Goal: Transaction & Acquisition: Book appointment/travel/reservation

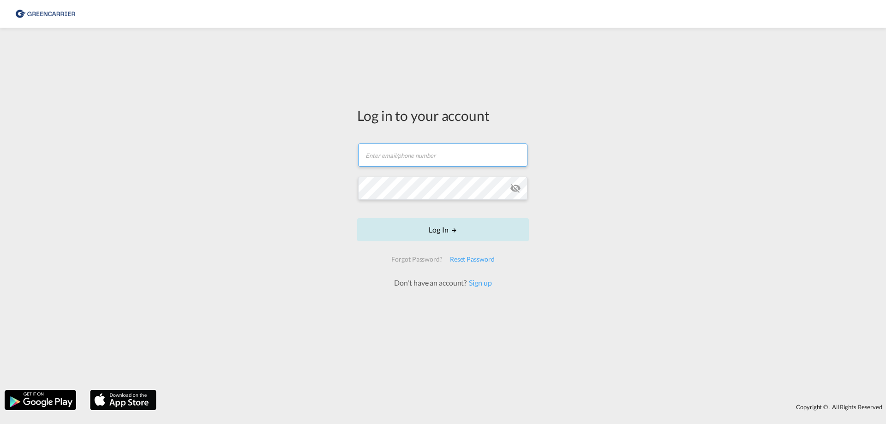
type input "[EMAIL_ADDRESS][DOMAIN_NAME]"
click at [408, 221] on button "Log In" at bounding box center [443, 229] width 172 height 23
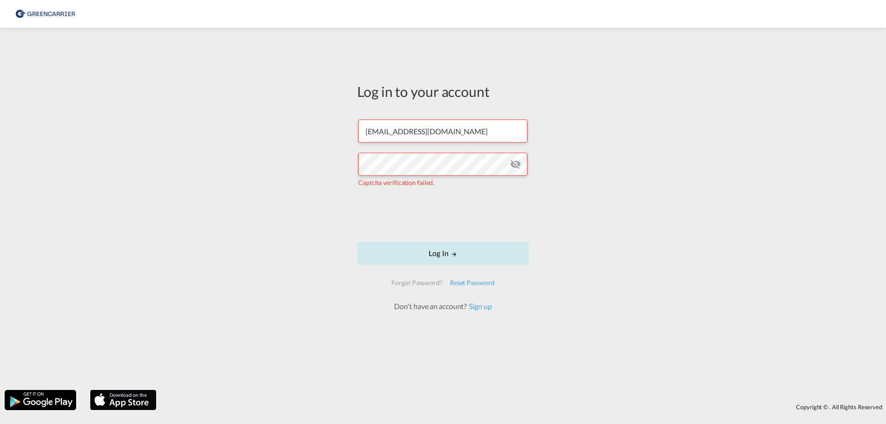
click at [428, 255] on button "Log In" at bounding box center [443, 253] width 172 height 23
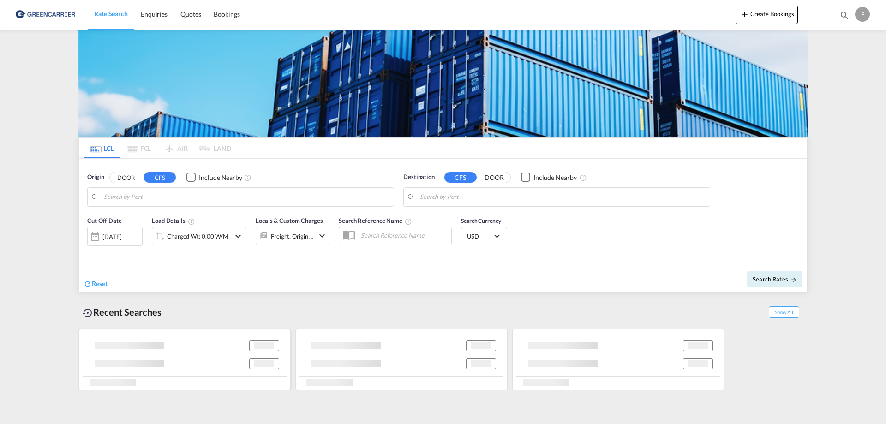
type input "DK-2880, Bagsværd, [GEOGRAPHIC_DATA], [GEOGRAPHIC_DATA]"
type input "[GEOGRAPHIC_DATA], ECGYE"
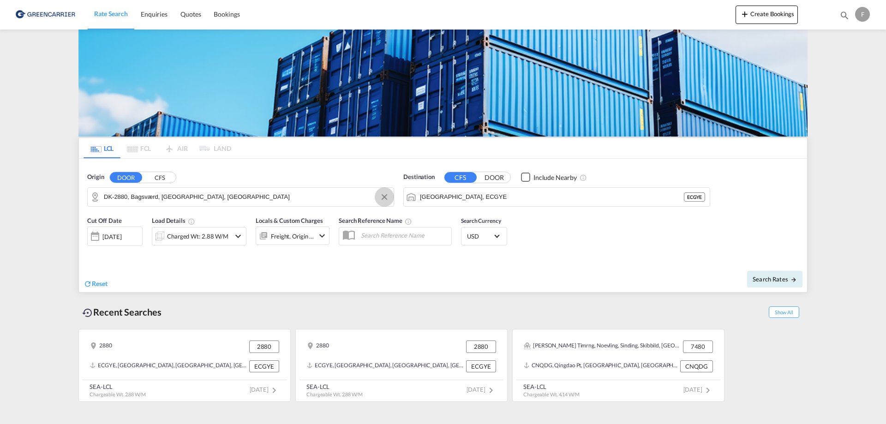
click at [386, 199] on button "Clear Input" at bounding box center [385, 197] width 14 height 14
click at [240, 203] on input "Search by Door" at bounding box center [246, 197] width 285 height 14
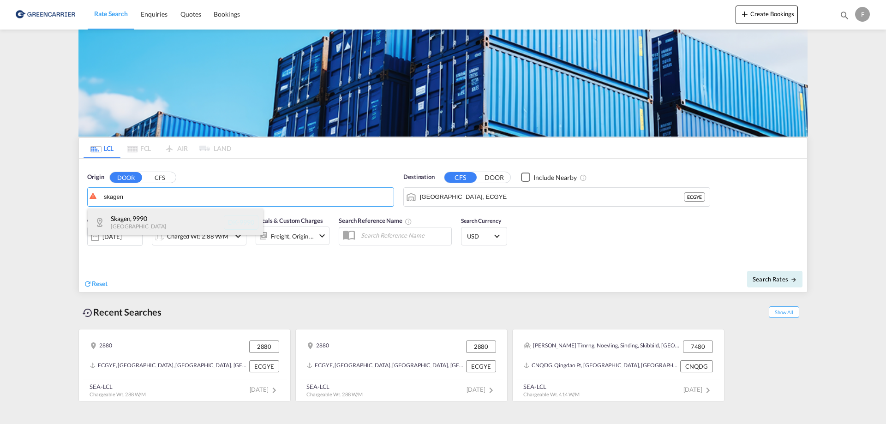
click at [174, 211] on div "Skagen , 9990 [GEOGRAPHIC_DATA] DK-9990" at bounding box center [175, 223] width 175 height 28
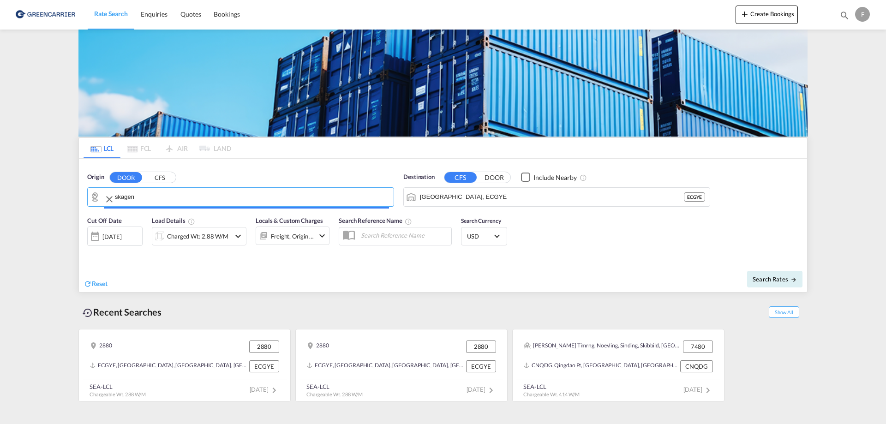
type input "DK-9990, Skagen"
click at [519, 192] on input "[GEOGRAPHIC_DATA], ECGYE" at bounding box center [562, 197] width 285 height 14
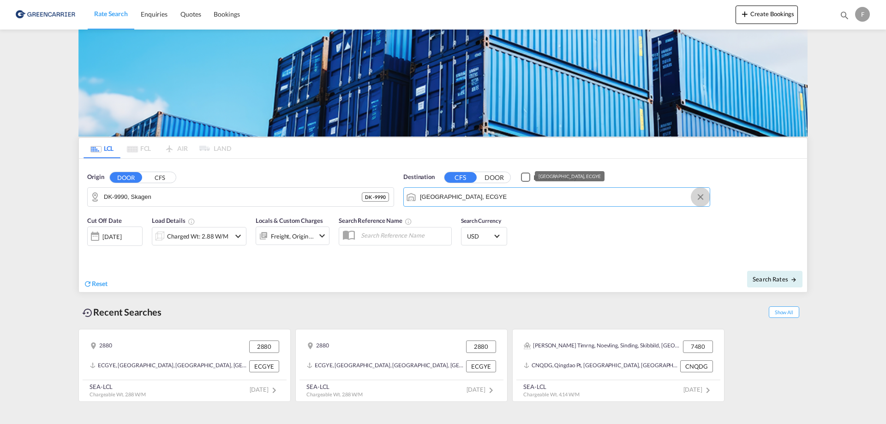
click at [699, 196] on button "Clear Input" at bounding box center [701, 197] width 14 height 14
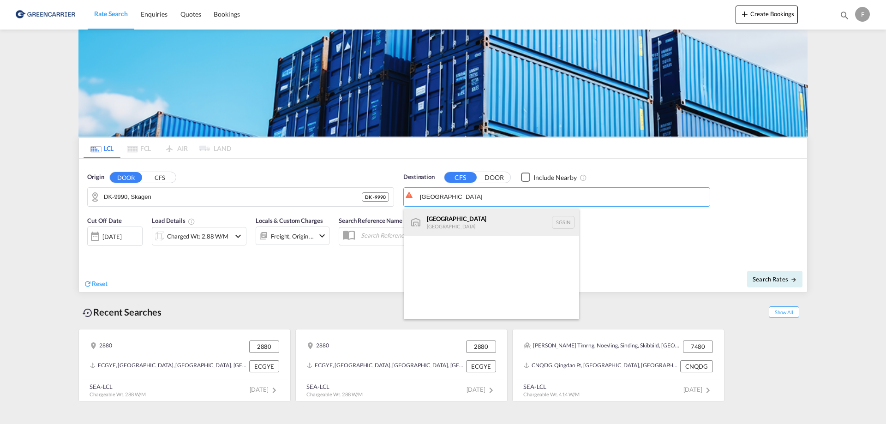
click at [496, 217] on div "Singapore [GEOGRAPHIC_DATA] [GEOGRAPHIC_DATA]" at bounding box center [491, 223] width 175 height 28
type input "[GEOGRAPHIC_DATA], SGSIN"
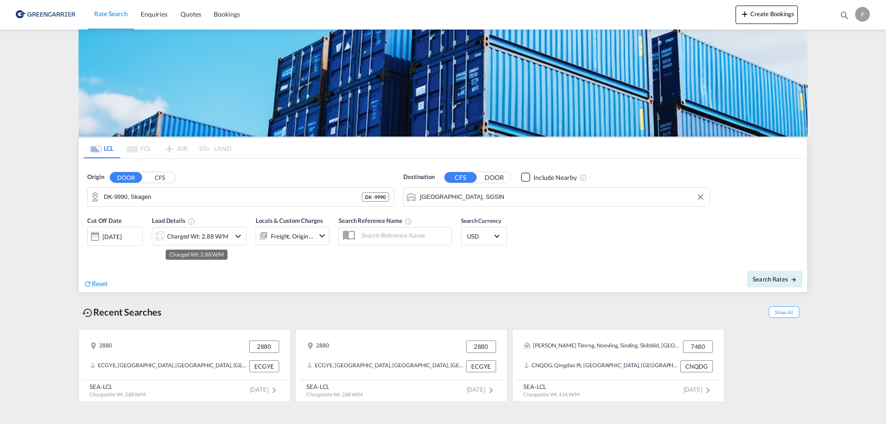
click at [198, 237] on div "Charged Wt: 2.88 W/M" at bounding box center [197, 236] width 61 height 13
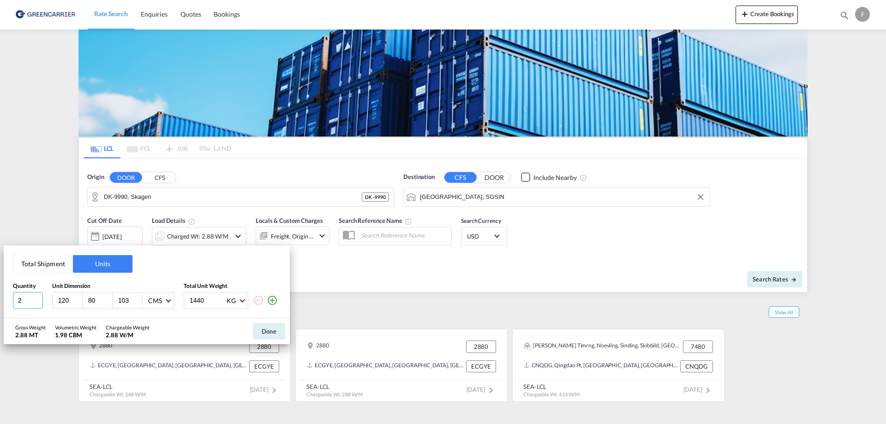
click at [18, 304] on input "2" at bounding box center [28, 300] width 30 height 17
type input "1"
type input "90"
type input "120"
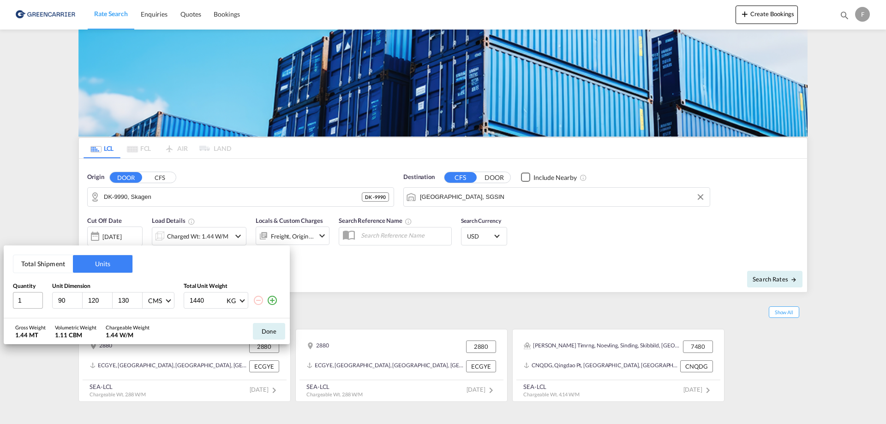
type input "130"
type input "150"
click at [275, 299] on md-icon "icon-plus-circle-outline" at bounding box center [272, 300] width 11 height 11
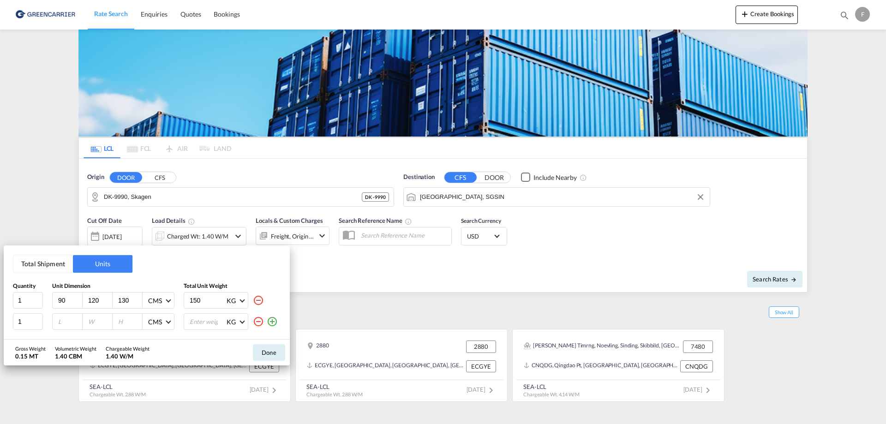
click at [274, 324] on md-icon "icon-plus-circle-outline" at bounding box center [272, 321] width 11 height 11
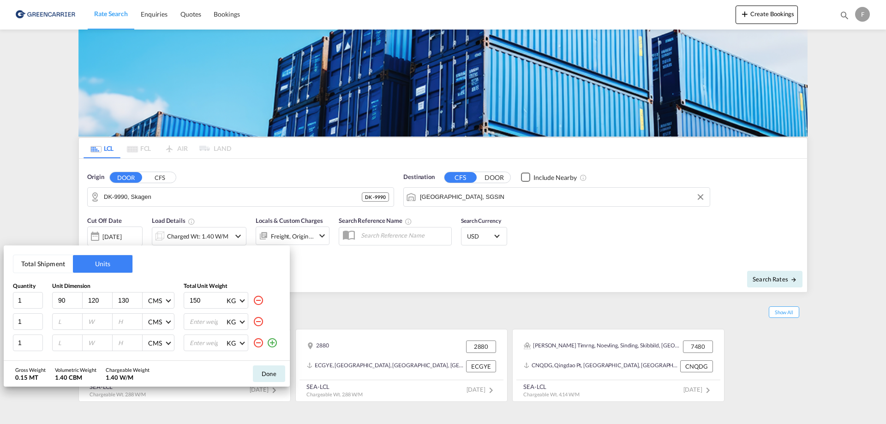
click at [273, 342] on md-icon "icon-plus-circle-outline" at bounding box center [272, 342] width 11 height 11
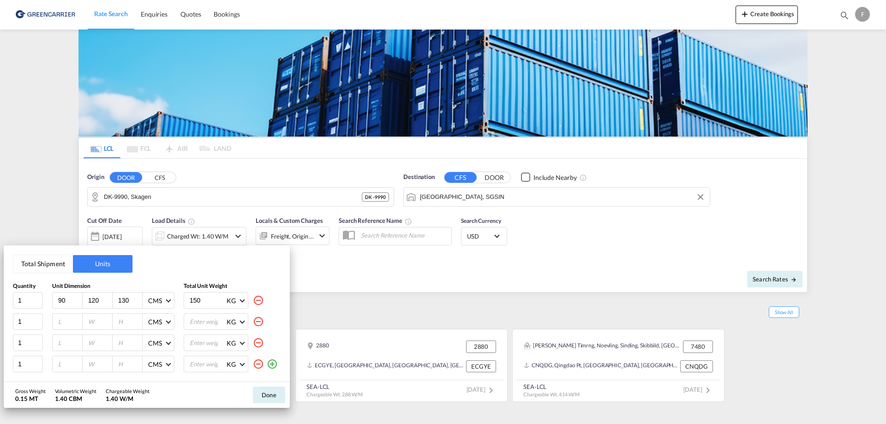
click at [272, 365] on md-icon "icon-plus-circle-outline" at bounding box center [272, 364] width 11 height 11
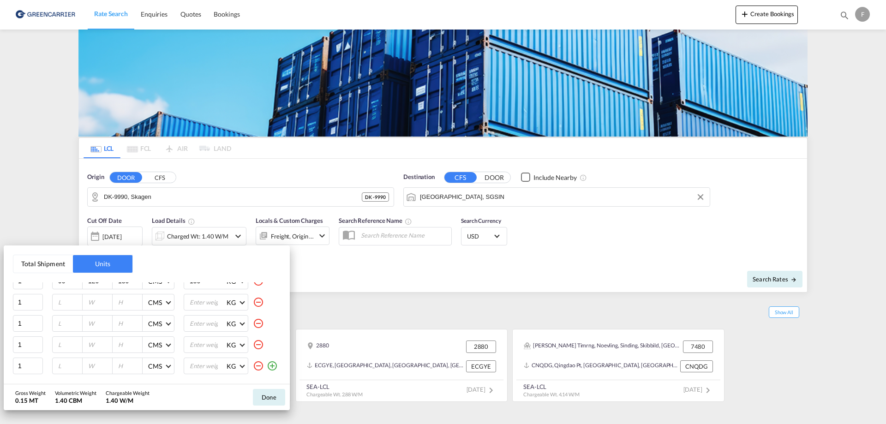
click at [268, 366] on md-icon "icon-plus-circle-outline" at bounding box center [272, 365] width 11 height 11
click at [58, 324] on input "number" at bounding box center [69, 322] width 25 height 8
type input "110"
type input "130"
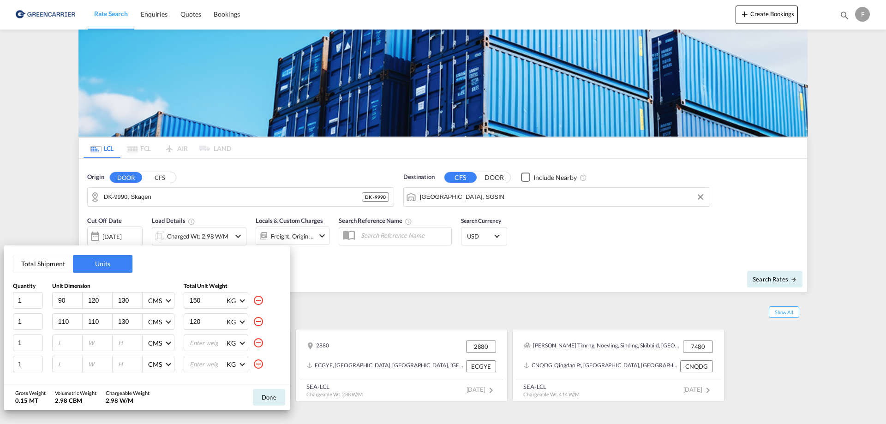
type input "120"
type input "110"
type input "100"
type input "140"
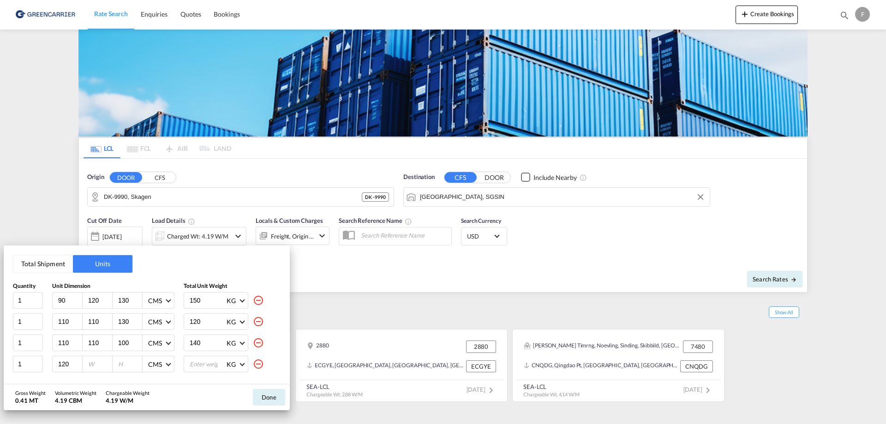
type input "120"
type input "80"
type input "115"
click at [29, 367] on input "1" at bounding box center [28, 364] width 30 height 17
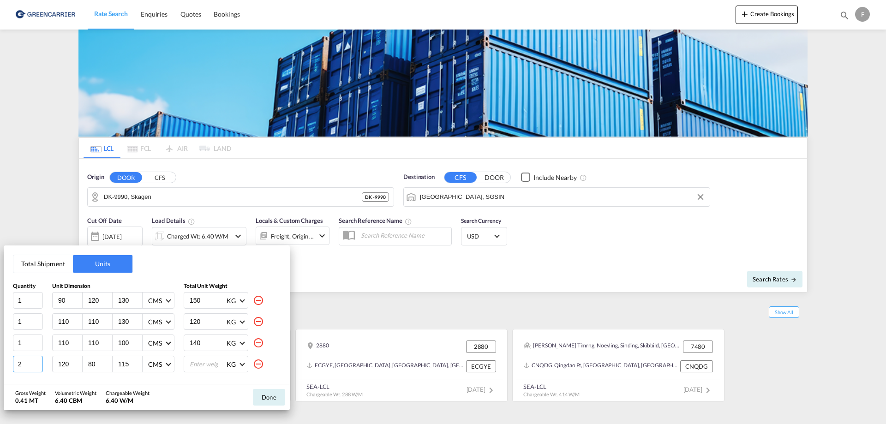
type input "2"
click at [184, 365] on div "KG KG LB" at bounding box center [216, 364] width 65 height 17
click at [189, 365] on input "number" at bounding box center [207, 364] width 37 height 16
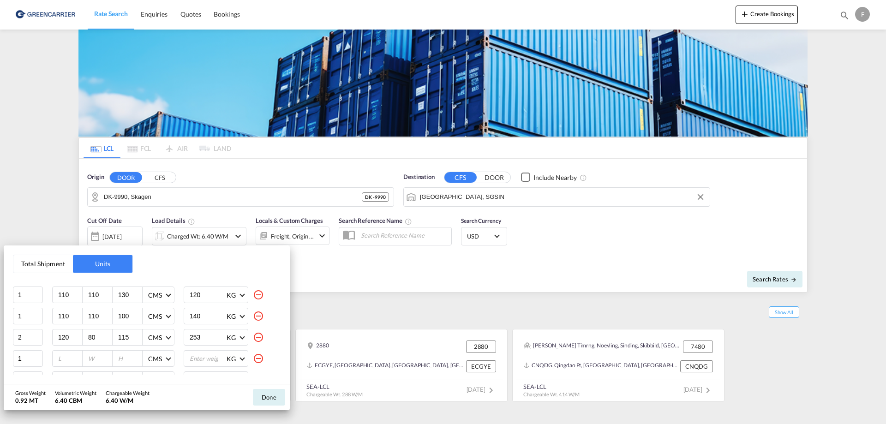
scroll to position [40, 0]
type input "253"
click at [60, 343] on input "number" at bounding box center [69, 345] width 25 height 8
type input "120"
type input "8"
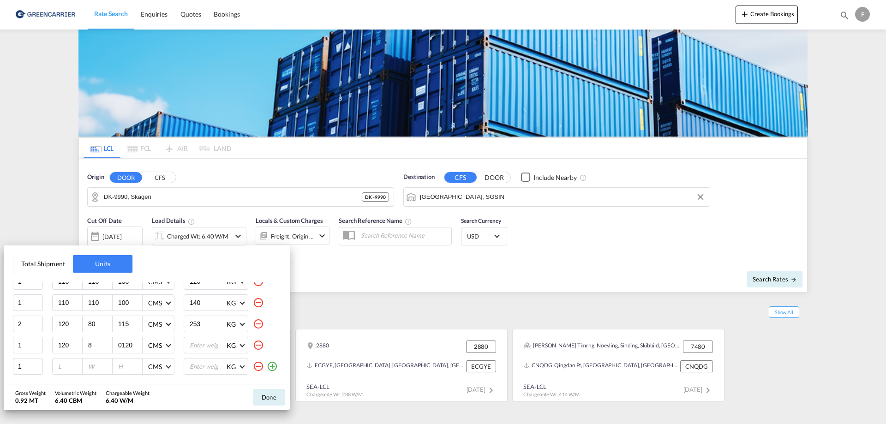
type input "0120"
type input "80"
type input "20"
type input "0"
type input "100"
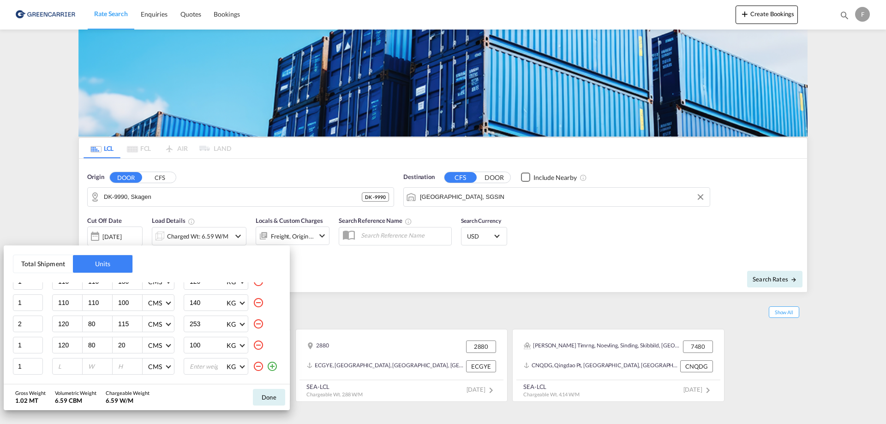
click at [204, 319] on input "253" at bounding box center [207, 324] width 37 height 16
click at [189, 326] on input "253" at bounding box center [207, 324] width 37 height 16
type input "126"
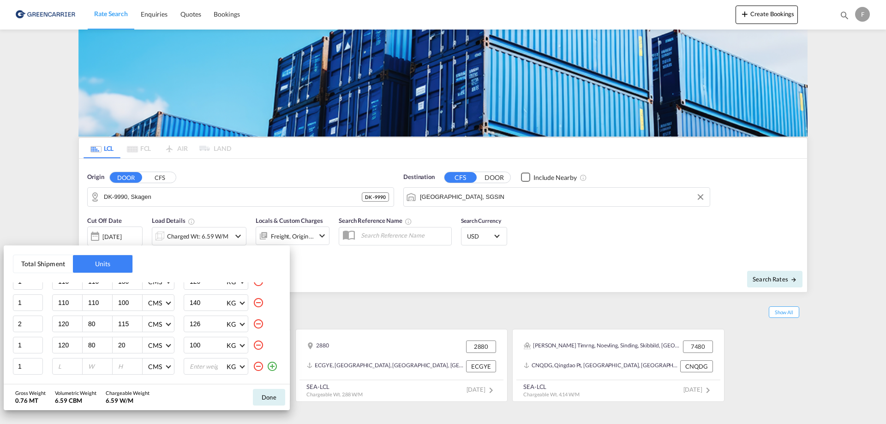
click at [199, 341] on input "100" at bounding box center [207, 345] width 37 height 16
type input "100"
click at [203, 325] on input "126" at bounding box center [207, 324] width 37 height 16
type input "126.5"
click at [271, 394] on button "Done" at bounding box center [269, 397] width 32 height 17
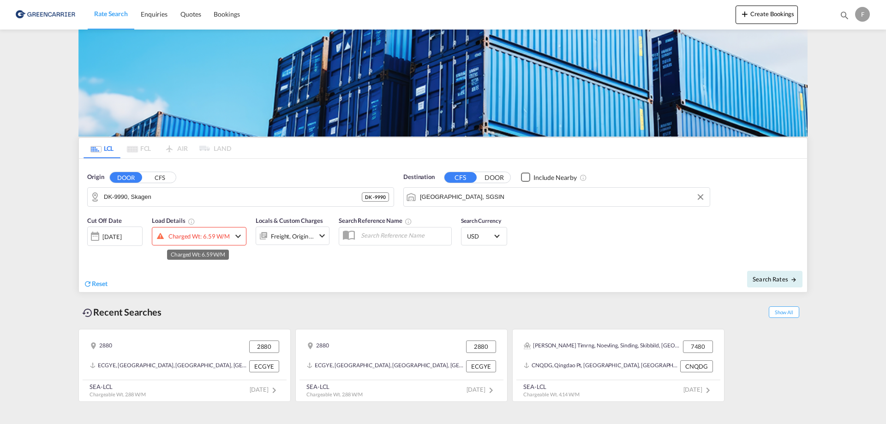
click at [208, 236] on div "Charged Wt: 6.59 W/M" at bounding box center [198, 236] width 61 height 13
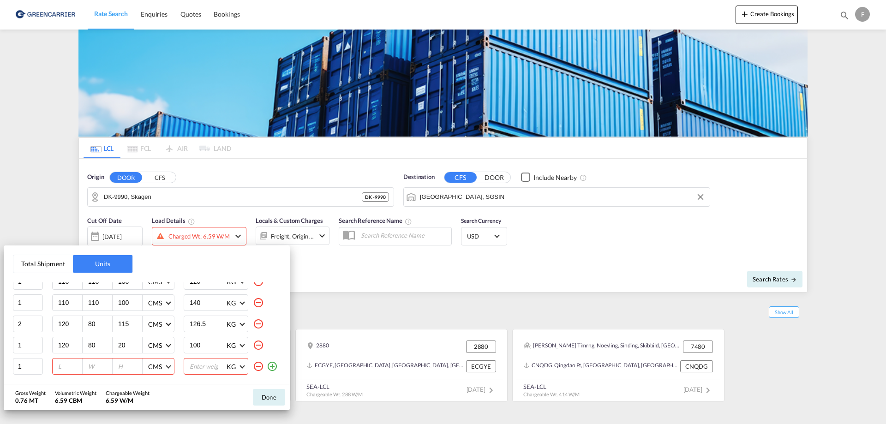
click at [253, 367] on md-icon "icon-minus-circle-outline" at bounding box center [258, 366] width 11 height 11
click at [270, 397] on button "Done" at bounding box center [269, 397] width 32 height 17
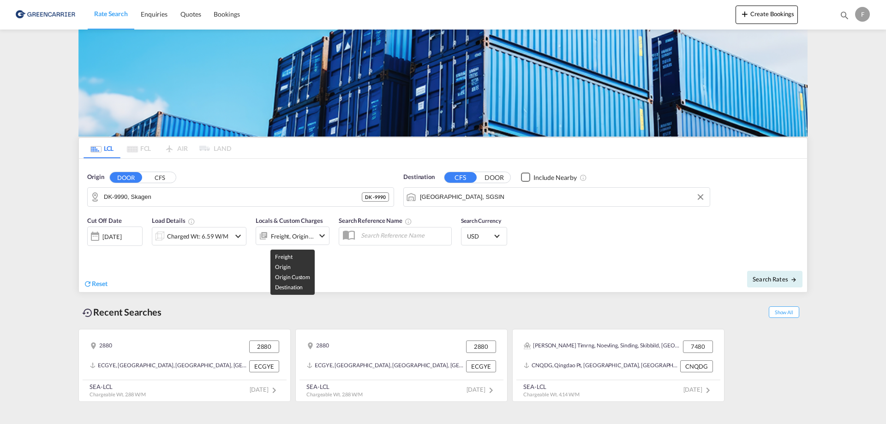
click at [300, 239] on div "Freight, Origin +2" at bounding box center [292, 236] width 43 height 13
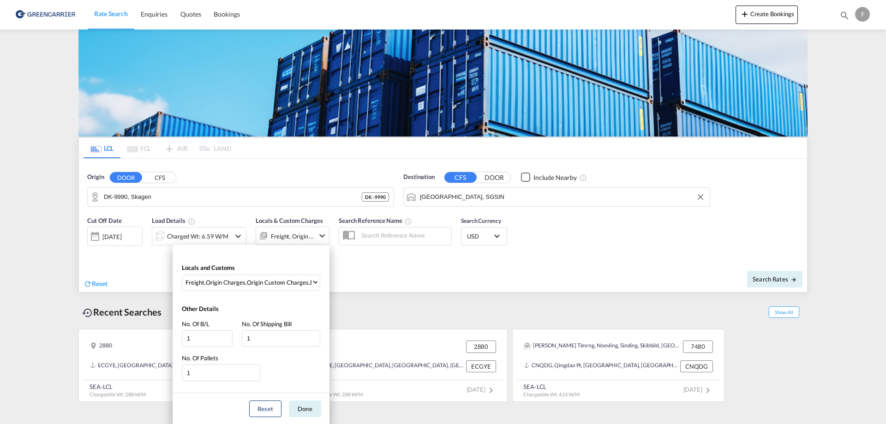
click at [272, 269] on div "Locals and Customs Freight , Origin Charges , Origin Custom Charges , Destinati…" at bounding box center [251, 274] width 157 height 41
click at [282, 283] on div "Origin Custom Charges" at bounding box center [278, 282] width 62 height 8
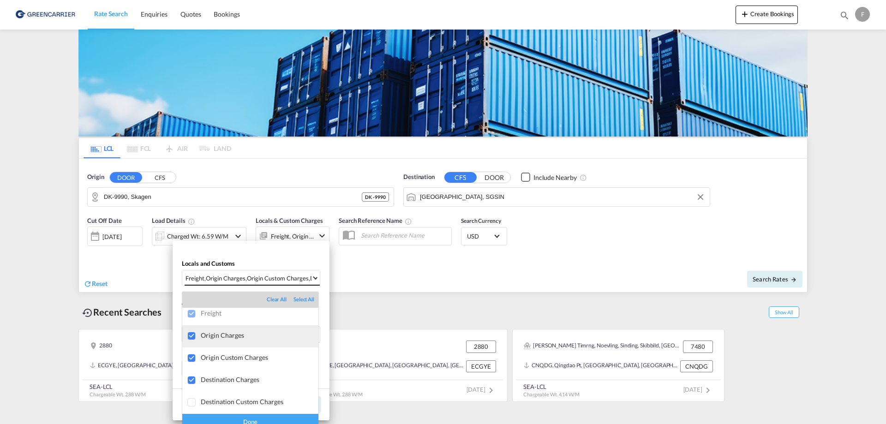
scroll to position [0, 0]
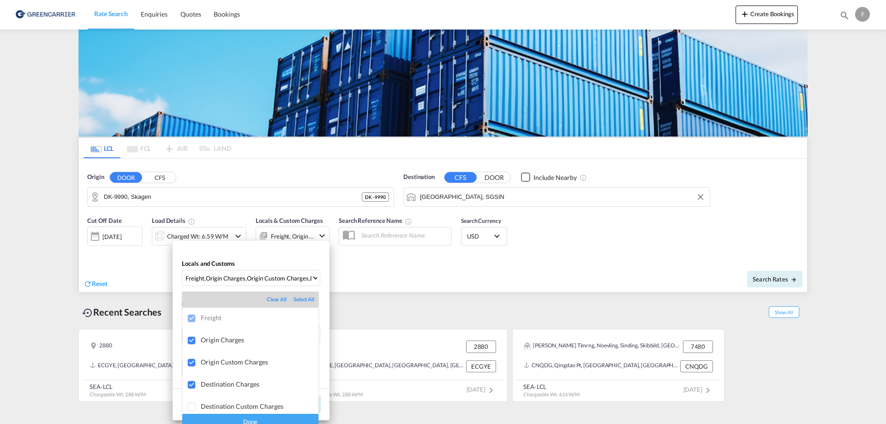
click at [397, 302] on md-backdrop at bounding box center [443, 212] width 886 height 424
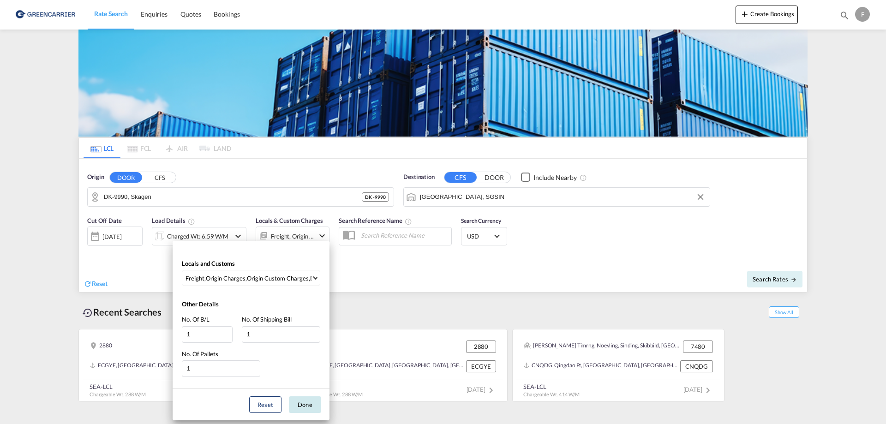
click at [298, 404] on button "Done" at bounding box center [305, 404] width 32 height 17
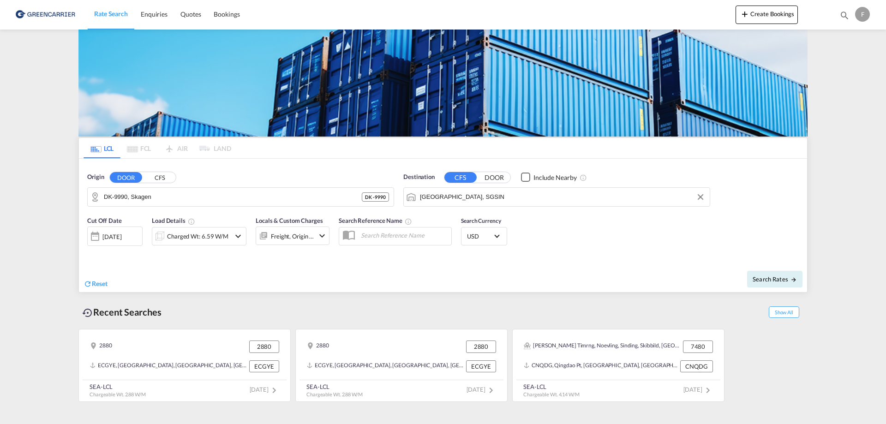
click at [378, 237] on input "text" at bounding box center [403, 235] width 95 height 14
click at [368, 235] on input "text" at bounding box center [403, 235] width 95 height 14
paste input "Montreal Spirit"
type input "Montreal Spirit"
click at [766, 276] on span "Search Rates" at bounding box center [775, 279] width 44 height 7
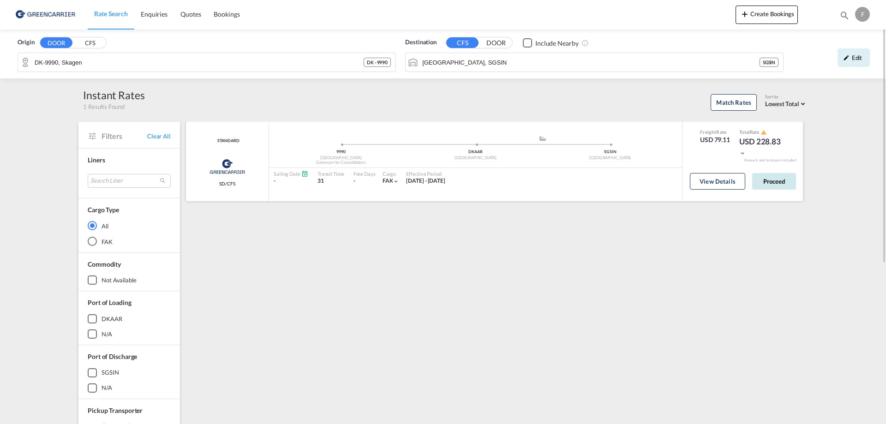
click at [789, 180] on button "Proceed" at bounding box center [774, 181] width 44 height 17
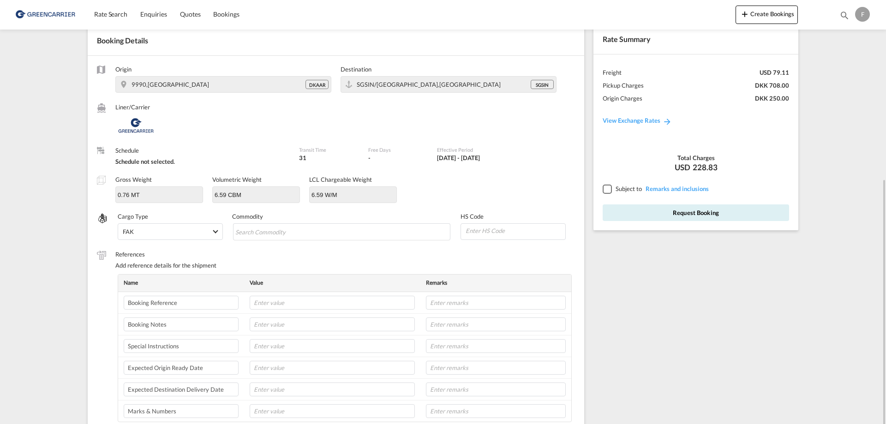
scroll to position [138, 0]
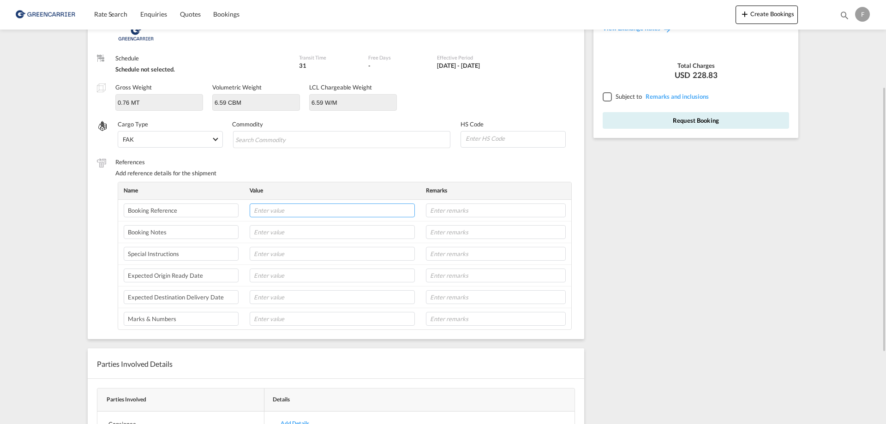
click at [332, 216] on input "text" at bounding box center [332, 211] width 165 height 14
paste input "25E51085030"
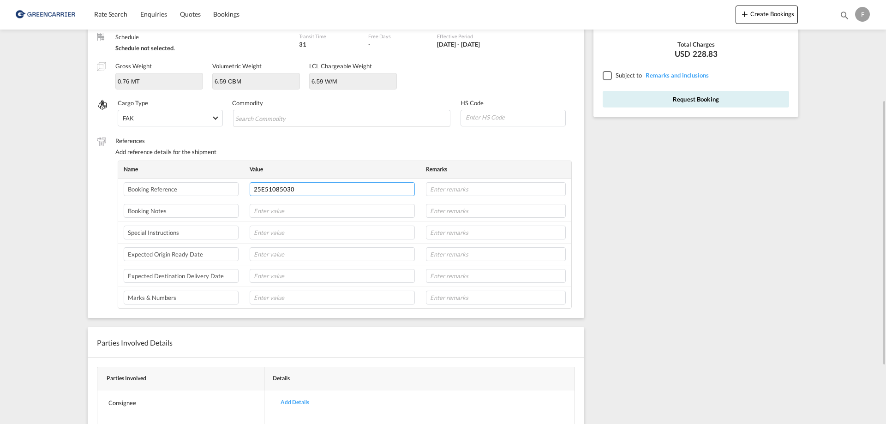
scroll to position [252, 0]
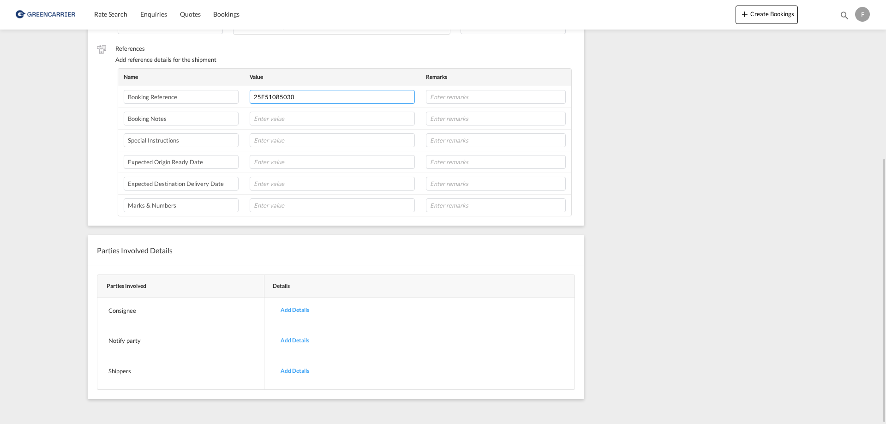
type input "25E51085030"
click at [288, 309] on div "Add Details" at bounding box center [295, 311] width 42 height 22
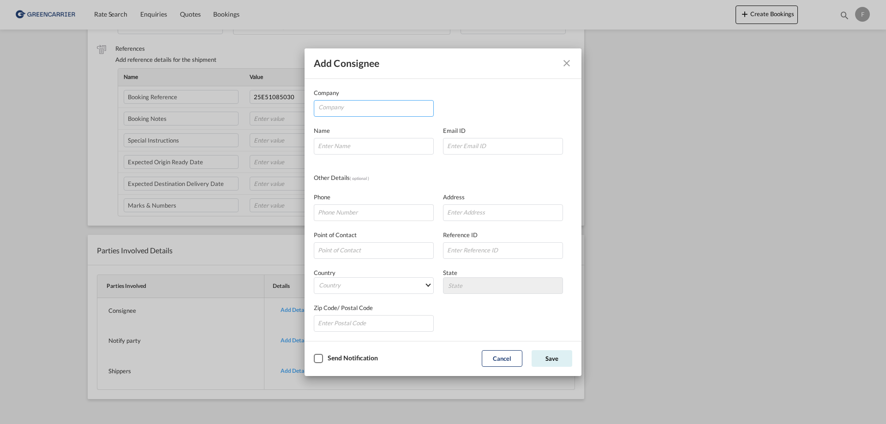
click at [383, 107] on input "Company" at bounding box center [375, 108] width 115 height 14
click at [384, 108] on input "Company" at bounding box center [375, 108] width 115 height 14
paste input "Master of MT Montreal Spirit"
click at [406, 107] on input "Master of MT Montreal Spirit" at bounding box center [375, 108] width 115 height 14
paste input "c/o Swift Global Marine Pte Ltd"
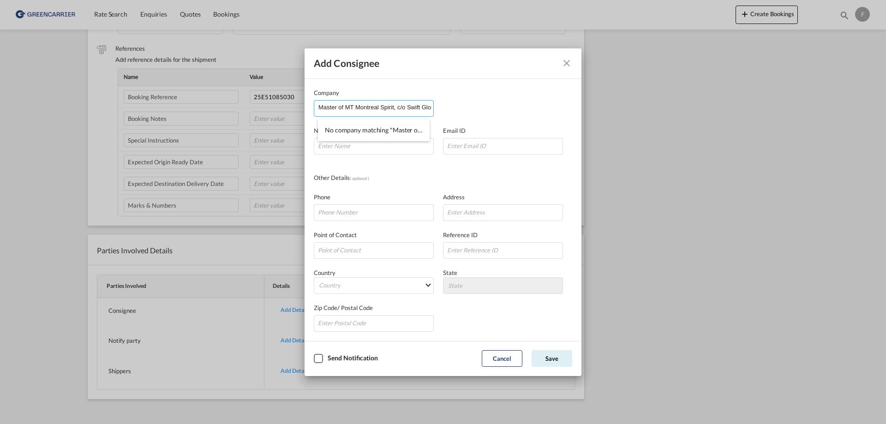
scroll to position [0, 52]
type input "Master of MT Montreal Spirit, c/o Swift Global Marine Pte Ltd"
click at [463, 211] on input "Company Name Email ..." at bounding box center [503, 211] width 120 height 17
paste input "[STREET_ADDRESS],"
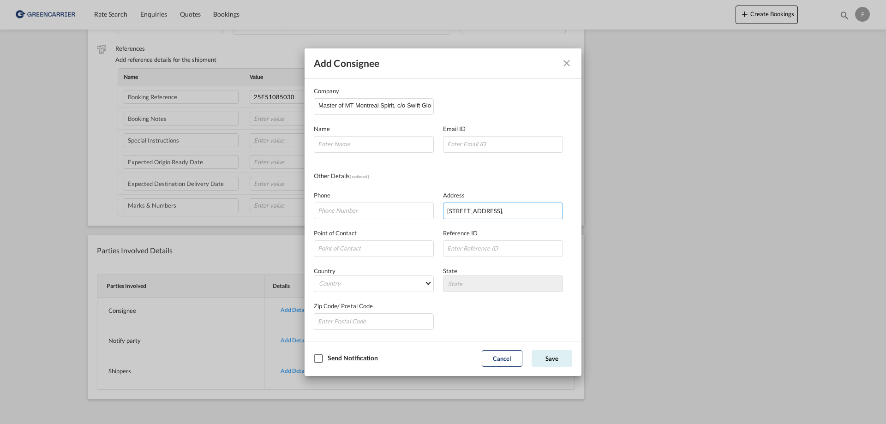
type input "[STREET_ADDRESS],"
click at [412, 284] on md-select "Country [GEOGRAPHIC_DATA] [GEOGRAPHIC_DATA] [GEOGRAPHIC_DATA] [US_STATE] [GEOGR…" at bounding box center [374, 284] width 120 height 17
type md-option "[GEOGRAPHIC_DATA]"
type md-option "Saint Barthélemy"
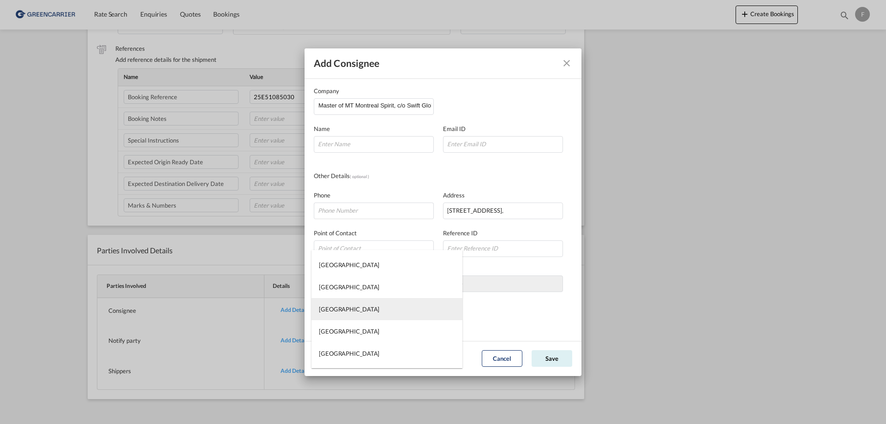
type md-option "[GEOGRAPHIC_DATA]"
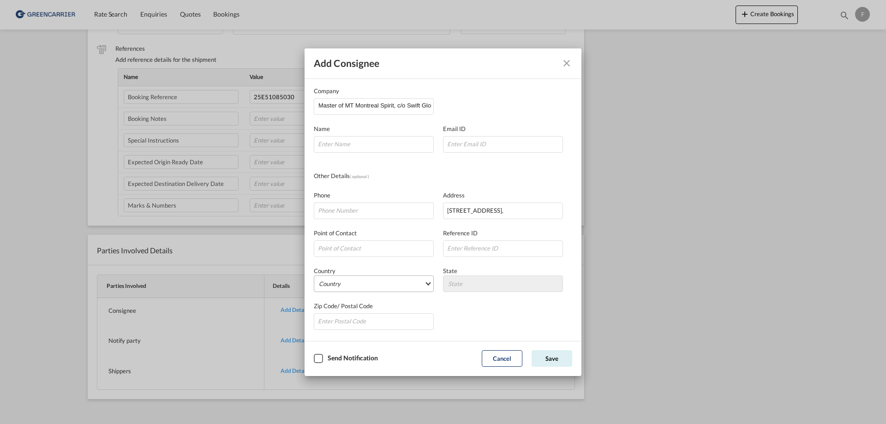
click at [393, 283] on md-select "Country" at bounding box center [374, 284] width 120 height 17
type md-option "[GEOGRAPHIC_DATA]"
type md-option "Saint Barthélemy"
type md-option "[GEOGRAPHIC_DATA]"
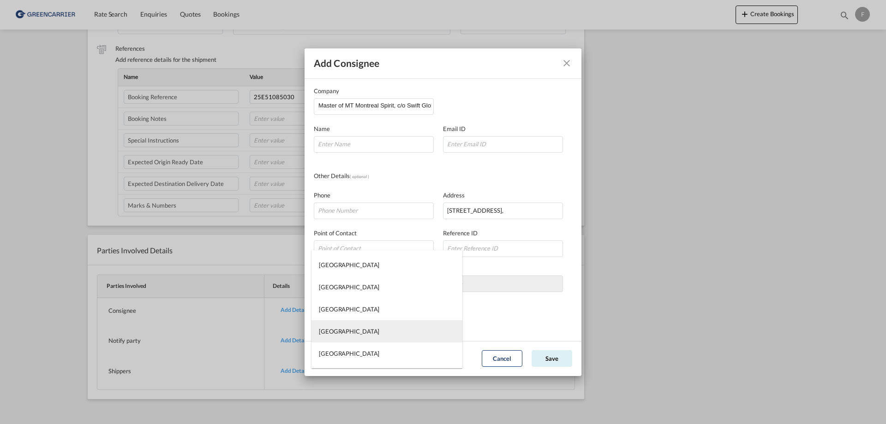
click at [380, 329] on md-option "[GEOGRAPHIC_DATA]" at bounding box center [387, 331] width 151 height 22
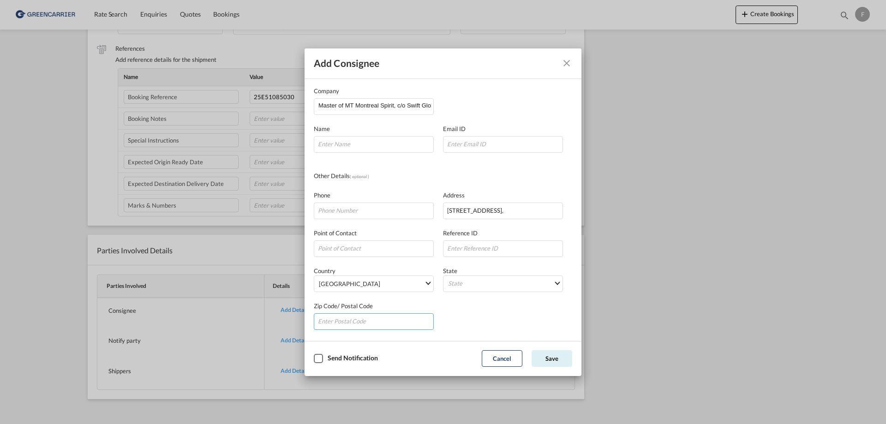
click at [380, 320] on input "Company Name Email ..." at bounding box center [374, 321] width 120 height 17
paste input "628342"
type input "628342"
click at [378, 214] on input "Company Name Email ..." at bounding box center [374, 211] width 120 height 17
click at [396, 214] on input "Company Name Email ..." at bounding box center [374, 211] width 120 height 17
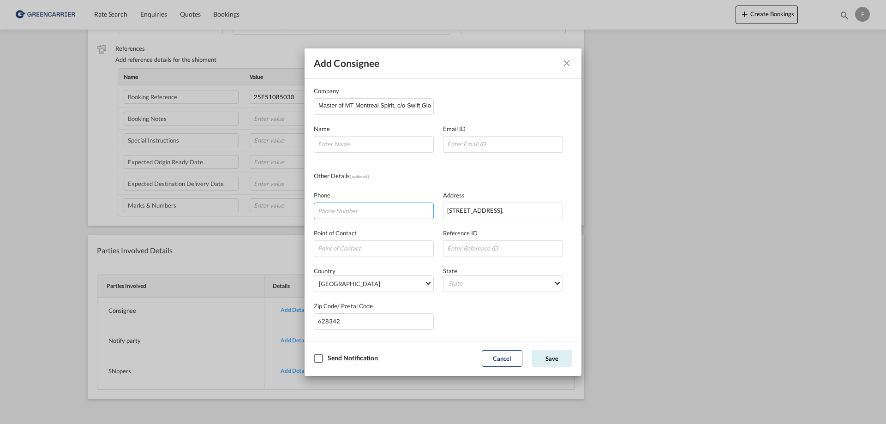
paste input "[PHONE_NUMBER]"
type input "[PHONE_NUMBER]"
click at [350, 243] on input "Company Name Email ..." at bounding box center [374, 248] width 120 height 17
click at [498, 247] on input "Company Name Email ..." at bounding box center [503, 248] width 120 height 17
paste input "[EMAIL_ADDRESS][DOMAIN_NAME]"
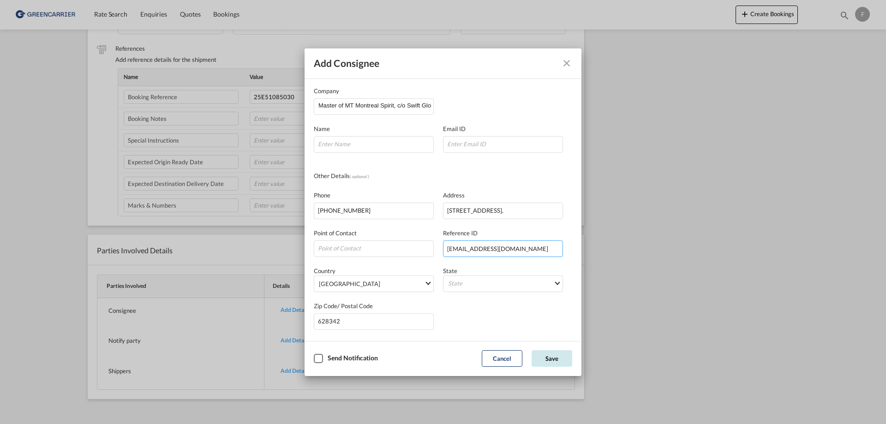
type input "[EMAIL_ADDRESS][DOMAIN_NAME]"
click at [553, 354] on button "Save" at bounding box center [552, 358] width 41 height 17
click at [517, 144] on input "Company Name Email ..." at bounding box center [503, 144] width 120 height 17
paste input "[EMAIL_ADDRESS][DOMAIN_NAME]"
type input "[EMAIL_ADDRESS][DOMAIN_NAME]"
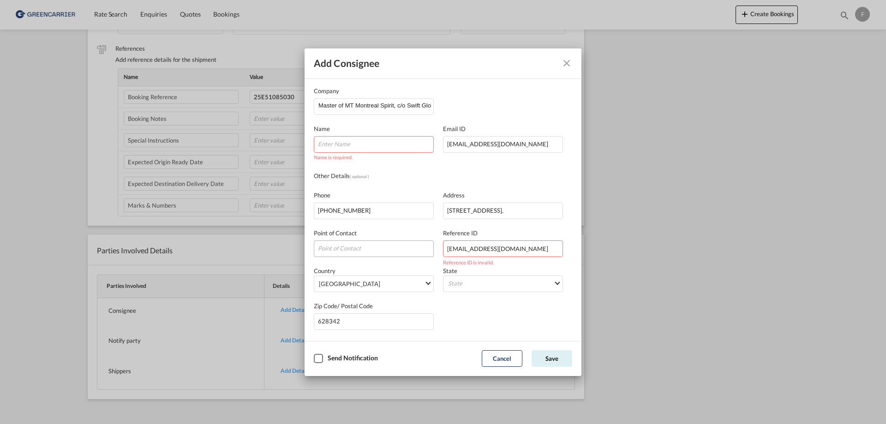
drag, startPoint x: 505, startPoint y: 252, endPoint x: 347, endPoint y: 251, distance: 158.3
click at [347, 251] on div "Point of Contact Reference ID [EMAIL_ADDRESS][DOMAIN_NAME] Reference ID is inva…" at bounding box center [443, 238] width 258 height 38
click at [383, 150] on input "Company Name Email ..." at bounding box center [374, 144] width 120 height 17
paste input "Agent on duty"
type input "Agent on duty"
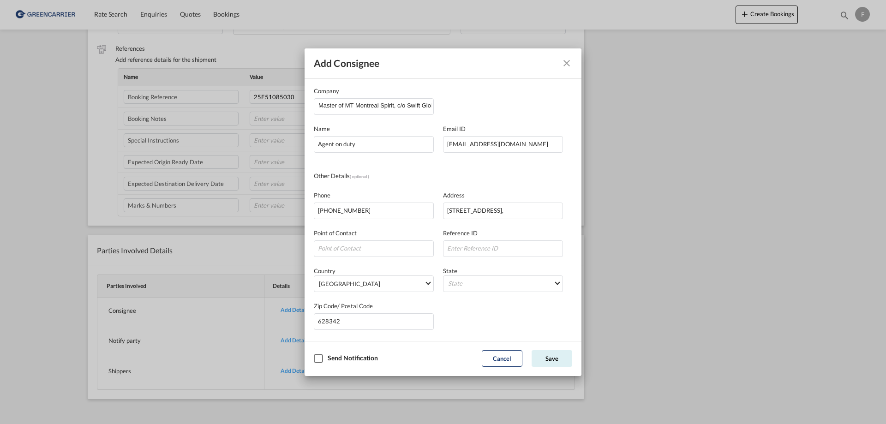
click at [562, 349] on md-dialog-actions "Send Notification Cancel Save" at bounding box center [443, 358] width 277 height 35
click at [562, 354] on button "Save" at bounding box center [552, 358] width 41 height 17
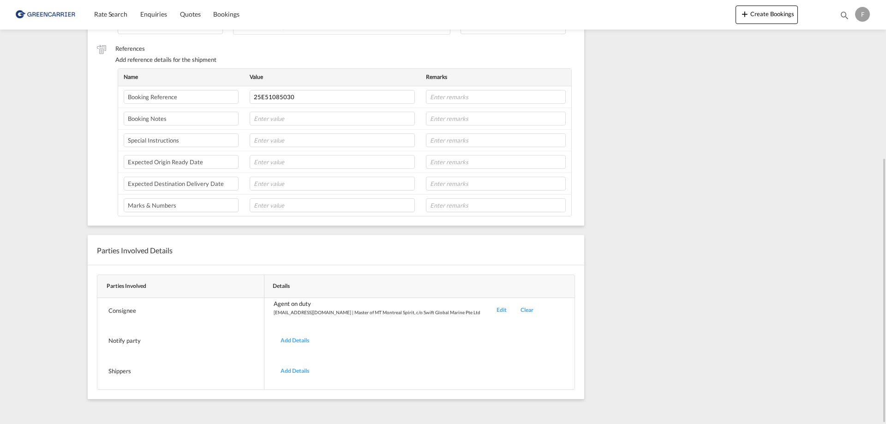
click at [297, 368] on div "Add Details" at bounding box center [295, 371] width 42 height 22
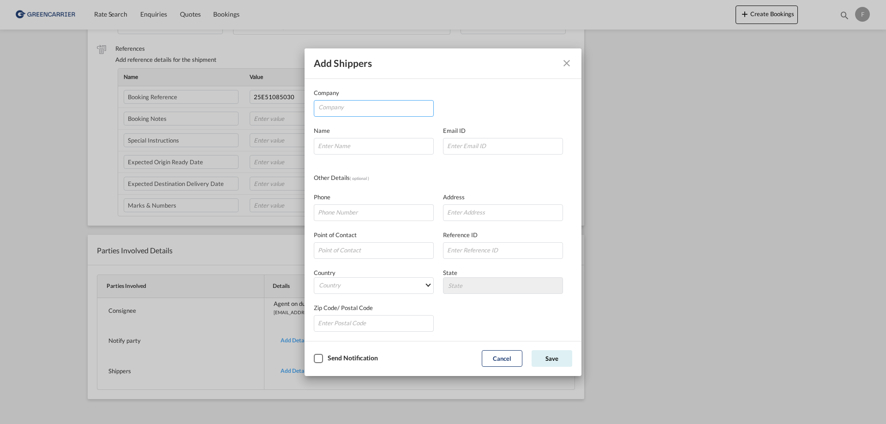
click at [373, 113] on input "Company" at bounding box center [375, 108] width 115 height 14
paste input "Saga Shipping A/S"
type input "Saga Shipping A/S"
drag, startPoint x: 361, startPoint y: 141, endPoint x: 367, endPoint y: 141, distance: 6.0
click at [367, 141] on input "Company Name Email ..." at bounding box center [374, 146] width 120 height 17
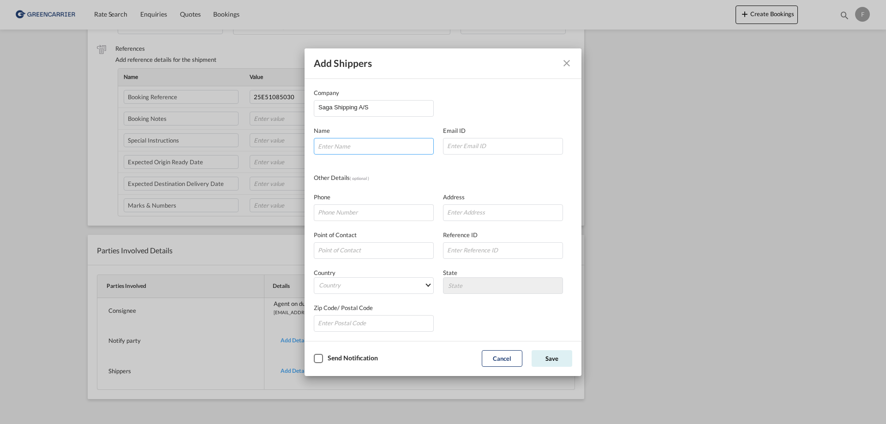
paste input "[PERSON_NAME]"
type input "[PERSON_NAME]"
click at [469, 146] on input "Company Name Email ..." at bounding box center [503, 146] width 120 height 17
click at [440, 168] on div "Company Saga Shipping A/S Name [PERSON_NAME] Email ID Other Details ( optional …" at bounding box center [443, 210] width 258 height 244
click at [400, 204] on div "Phone" at bounding box center [378, 206] width 129 height 29
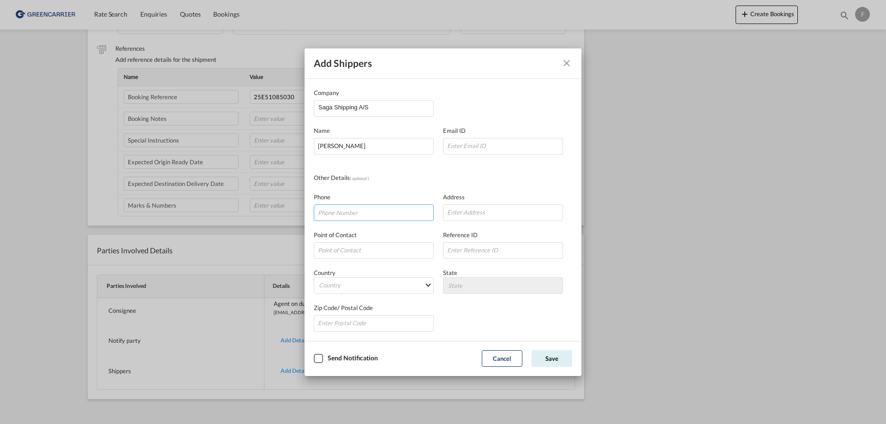
click at [404, 209] on input "Company Name Email ..." at bounding box center [374, 212] width 120 height 17
paste input "9844 3311"
type input "9844 3311"
click at [476, 213] on input "Company Name Email ..." at bounding box center [503, 212] width 120 height 17
click at [480, 213] on input "Company Name Email ..." at bounding box center [503, 212] width 120 height 17
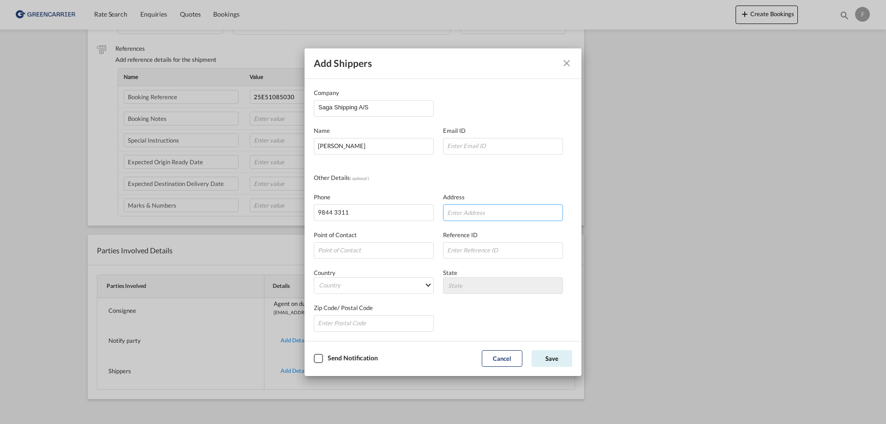
paste input "Oliekajen 7"
type input "Oliekajen 7"
click at [519, 251] on input "Company Name Email ..." at bounding box center [503, 250] width 120 height 17
click at [526, 250] on input "Company Name Email ..." at bounding box center [503, 250] width 120 height 17
paste input "Montreal Spirit"
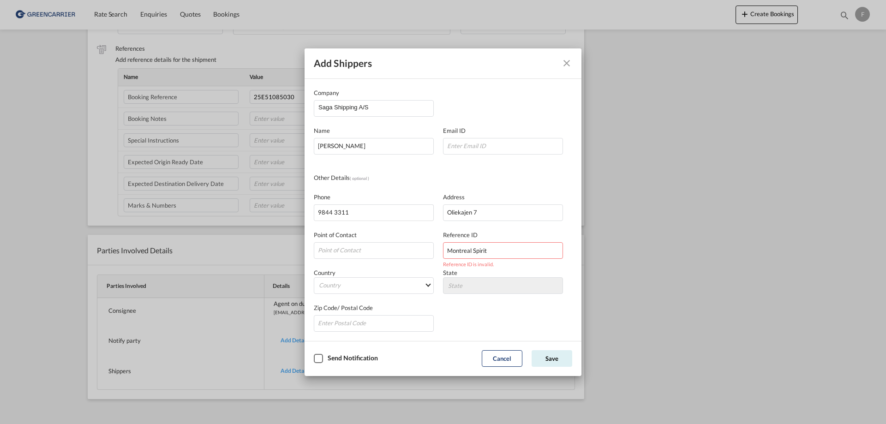
type input "Montreal Spirit"
click at [528, 250] on input "Montreal Spirit" at bounding box center [503, 250] width 120 height 17
click at [353, 287] on md-select "Country [GEOGRAPHIC_DATA] [GEOGRAPHIC_DATA] [GEOGRAPHIC_DATA] [US_STATE] [GEOGR…" at bounding box center [374, 285] width 120 height 17
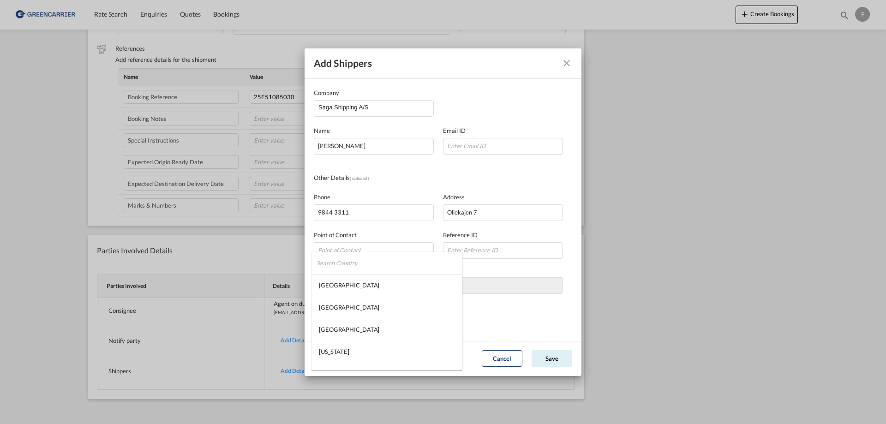
type md-option "[GEOGRAPHIC_DATA]"
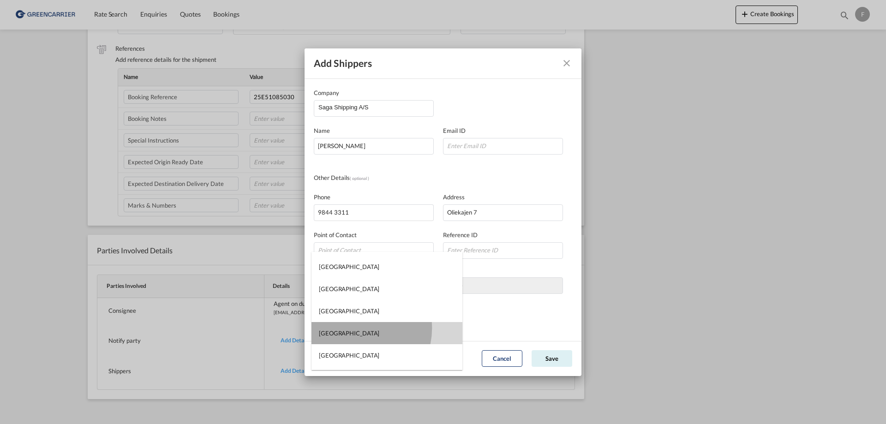
click at [356, 328] on md-option "[GEOGRAPHIC_DATA]" at bounding box center [387, 333] width 151 height 22
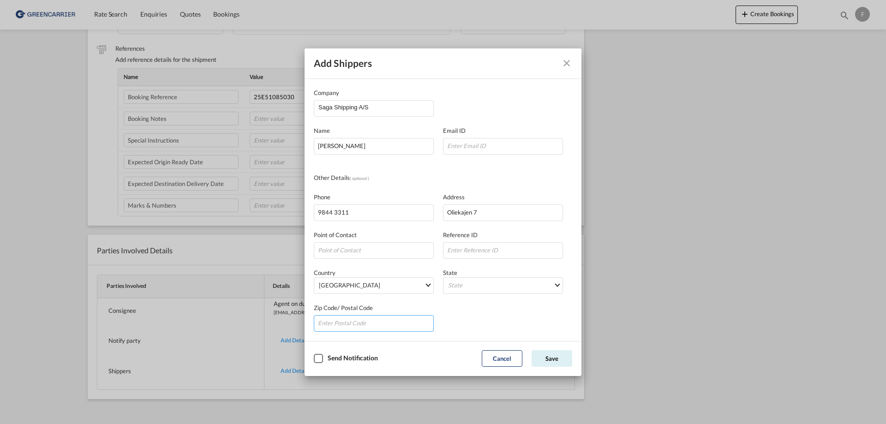
click at [339, 325] on input "Company Name Email ..." at bounding box center [374, 323] width 120 height 17
type input "9990"
click at [545, 355] on button "Save" at bounding box center [552, 358] width 41 height 17
click at [481, 144] on input "Company Name Email ..." at bounding box center [503, 146] width 120 height 17
click at [569, 351] on button "Save" at bounding box center [552, 358] width 41 height 17
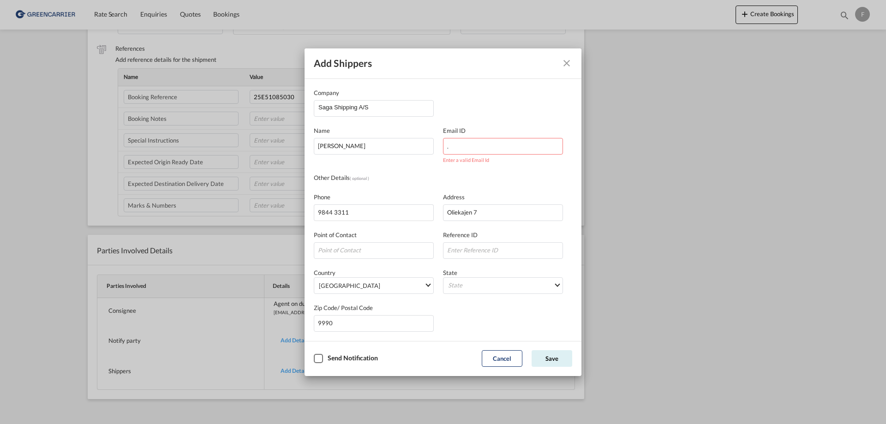
click at [459, 159] on span "Enter a valid Email Id" at bounding box center [466, 160] width 46 height 6
click at [468, 145] on input "." at bounding box center [503, 146] width 120 height 17
type input "[EMAIL_ADDRESS][DOMAIN_NAME]"
click at [554, 356] on button "Save" at bounding box center [552, 358] width 41 height 17
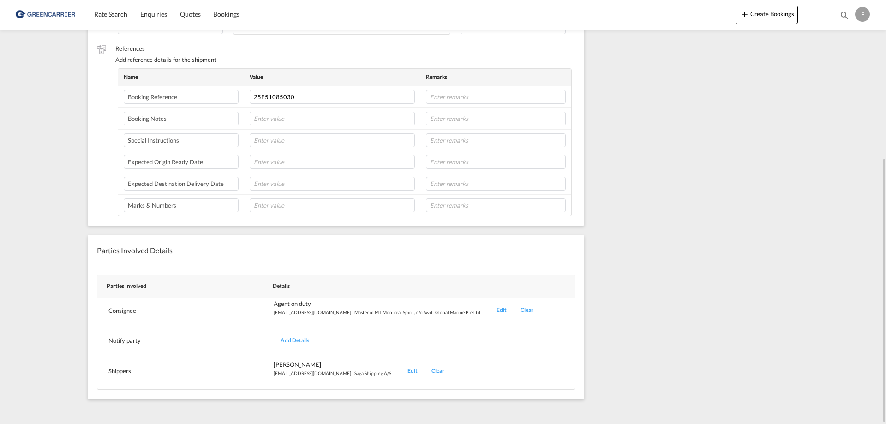
scroll to position [0, 0]
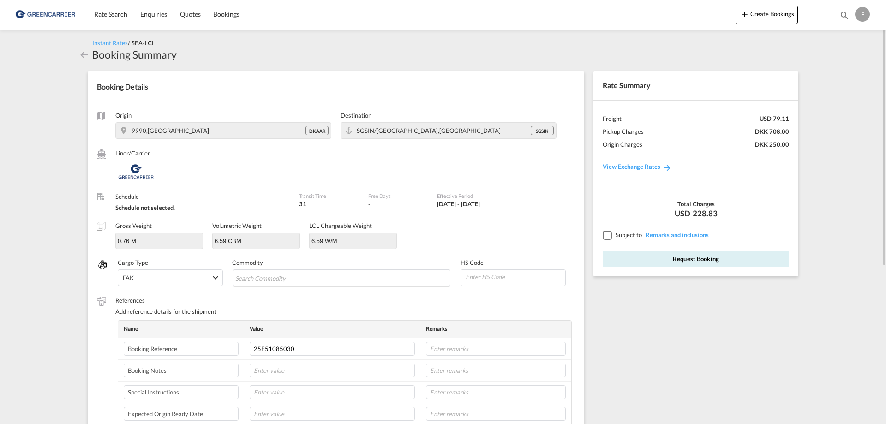
click at [611, 237] on div at bounding box center [607, 235] width 8 height 8
click at [649, 259] on button "Request Booking" at bounding box center [696, 259] width 186 height 17
type input "SHIPS SPARES IN TRANSIT"
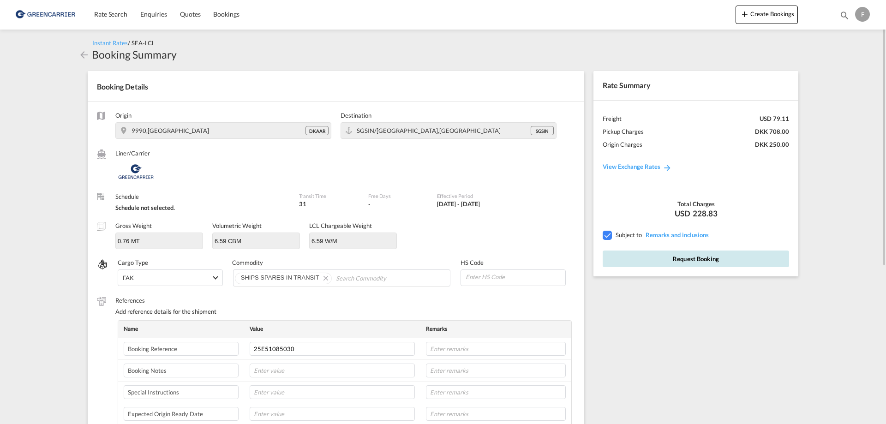
click at [699, 258] on button "Request Booking" at bounding box center [696, 259] width 186 height 17
